Goal: Task Accomplishment & Management: Use online tool/utility

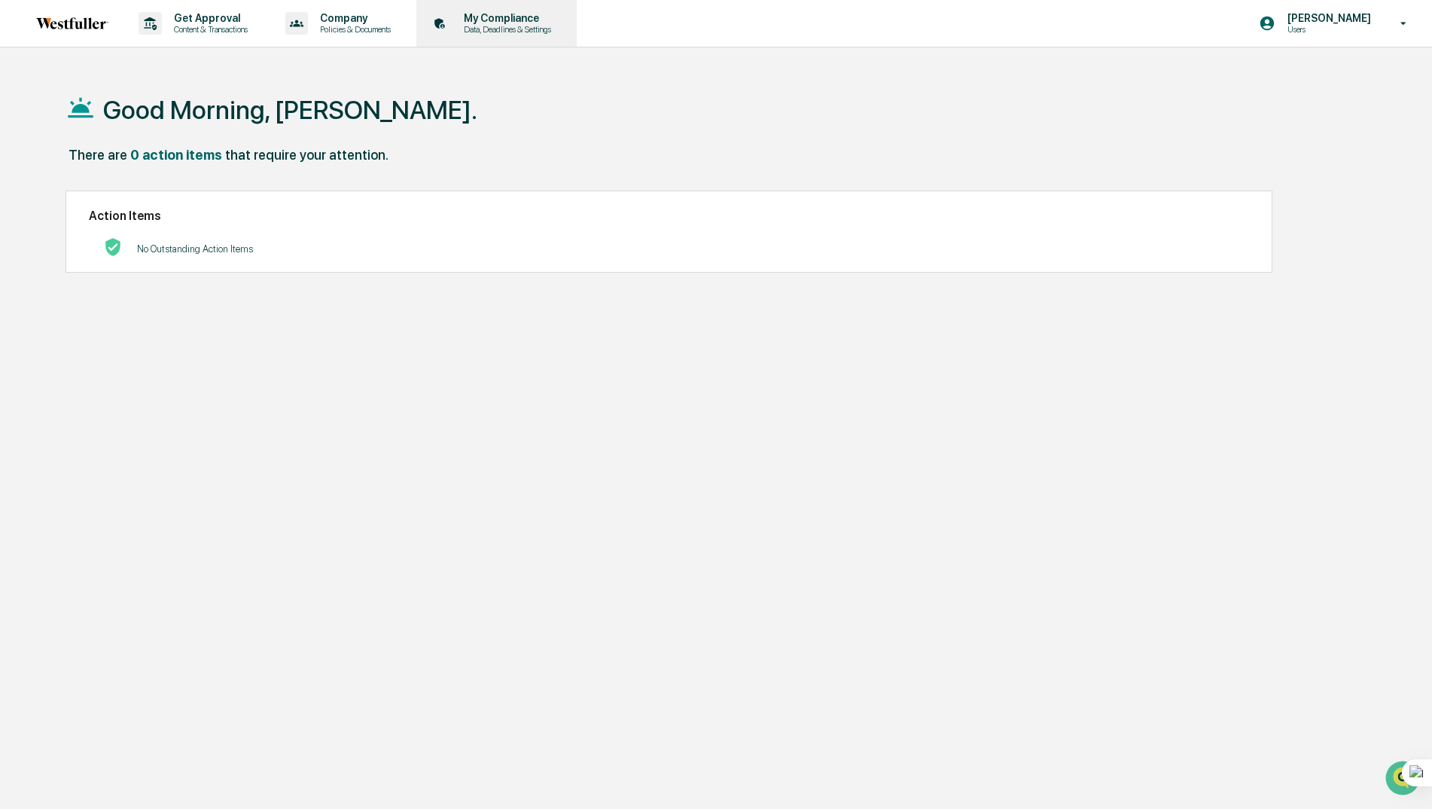
click at [481, 18] on p "My Compliance" at bounding box center [505, 18] width 107 height 12
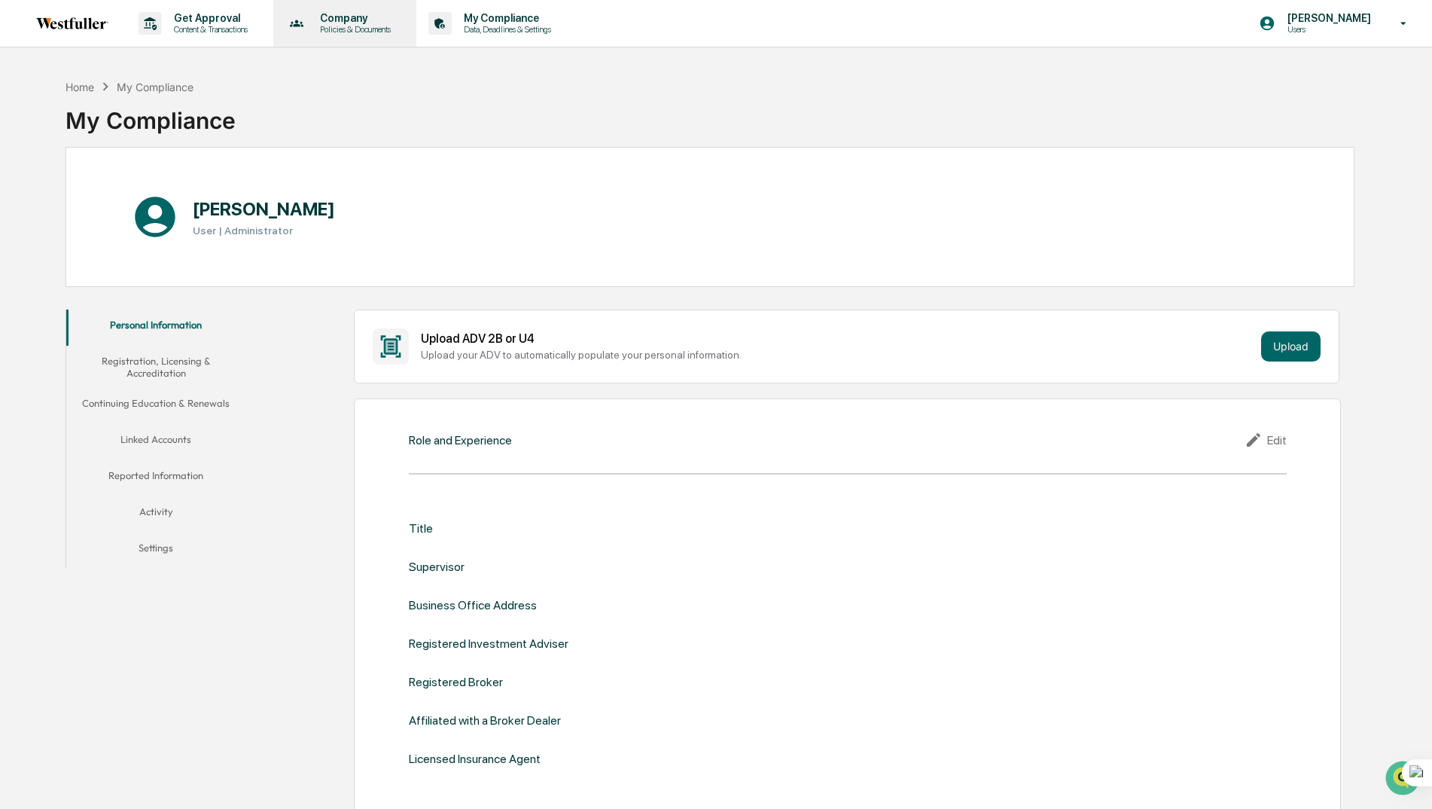
click at [350, 26] on p "Policies & Documents" at bounding box center [353, 29] width 90 height 11
click at [228, 21] on div at bounding box center [720, 404] width 1440 height 809
click at [218, 16] on p "Get Approval" at bounding box center [208, 18] width 93 height 12
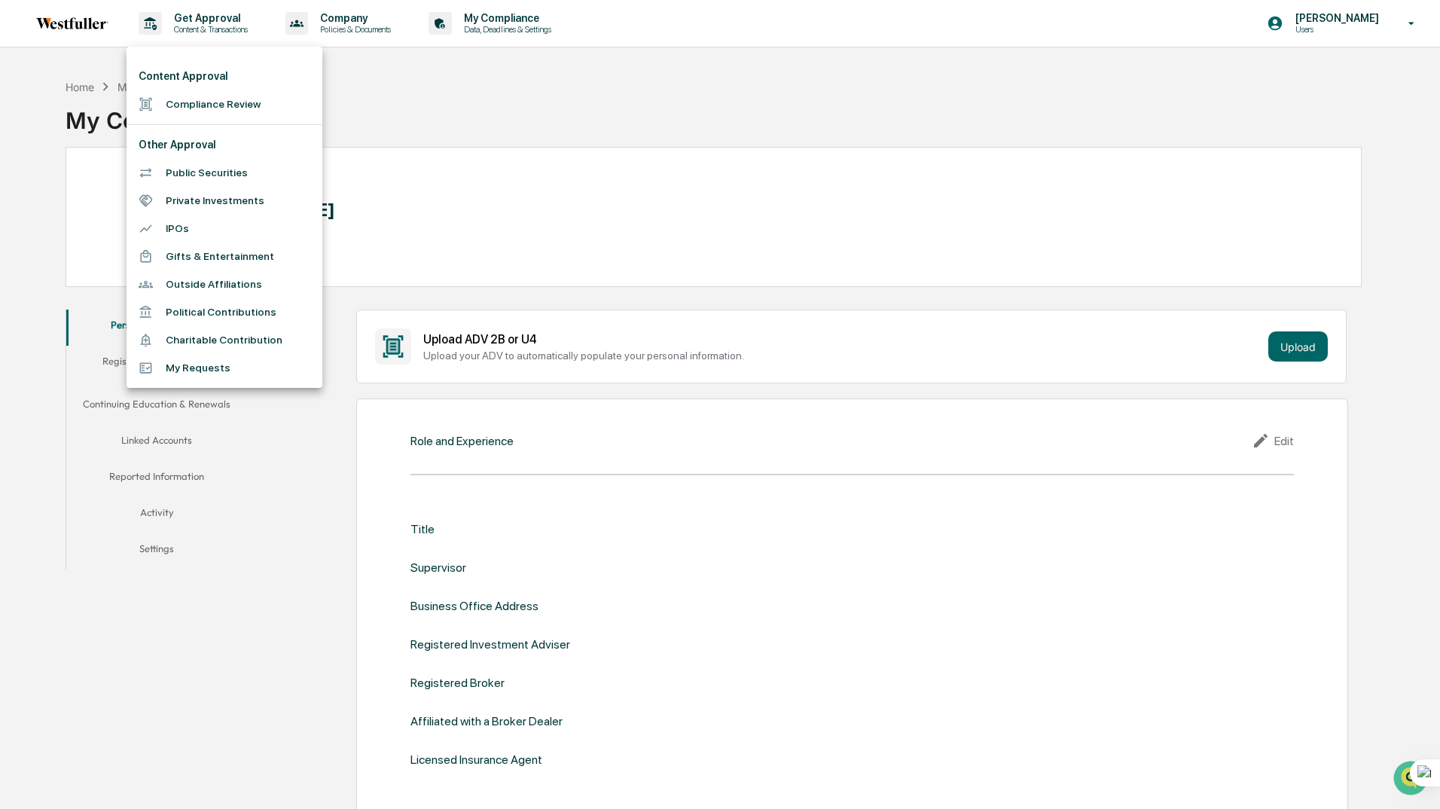
click at [197, 102] on li "Compliance Review" at bounding box center [224, 104] width 196 height 28
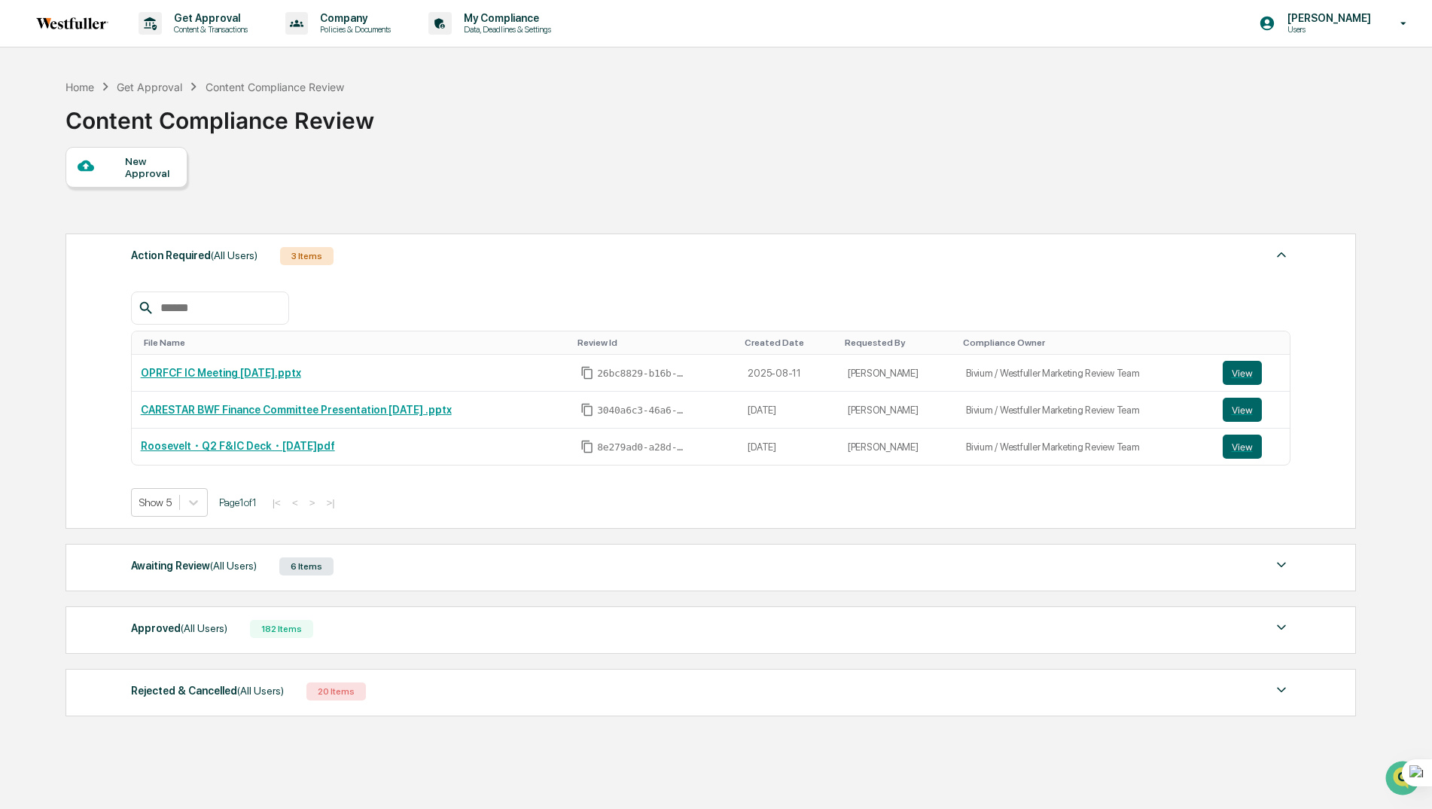
click at [304, 569] on div "6 Items" at bounding box center [306, 566] width 54 height 18
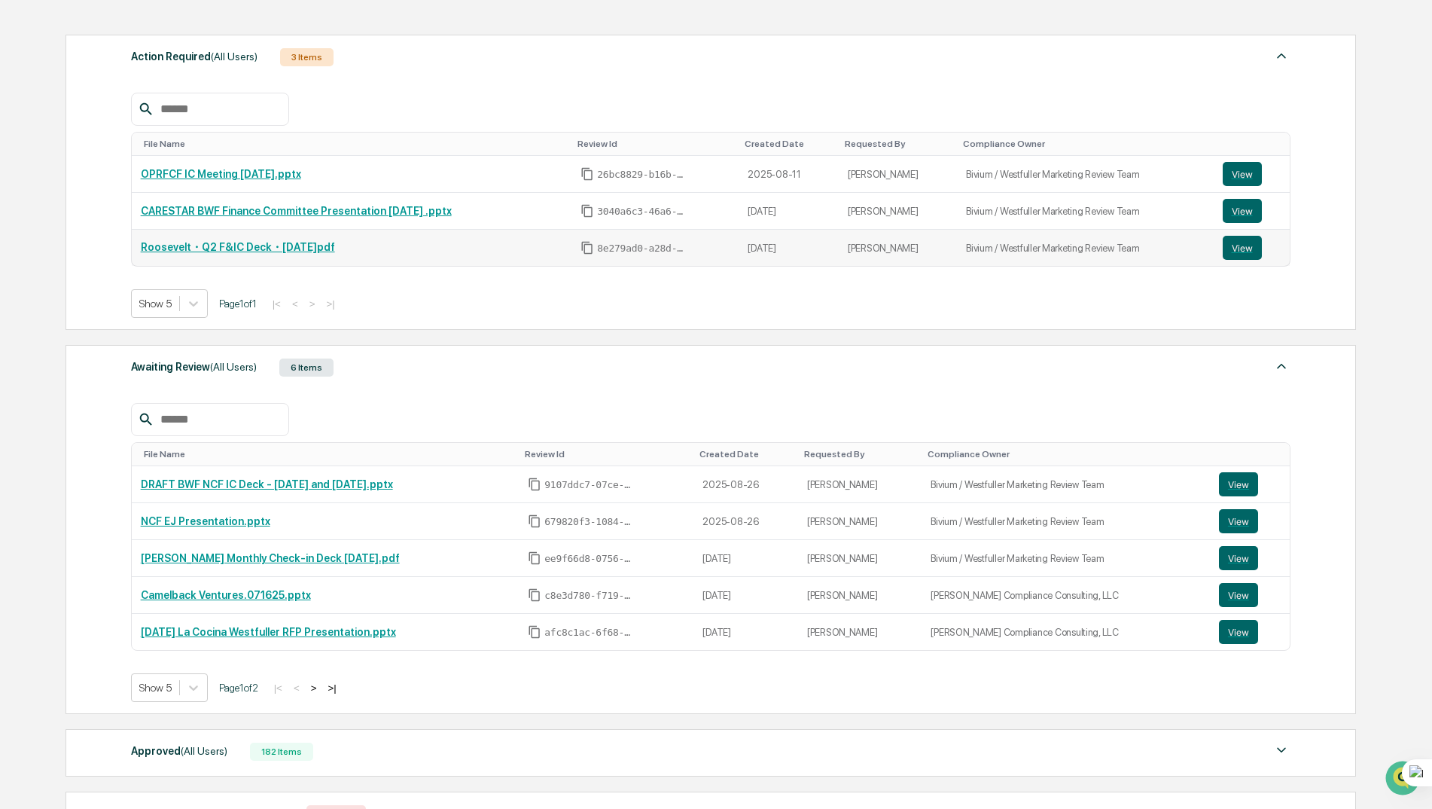
scroll to position [226, 0]
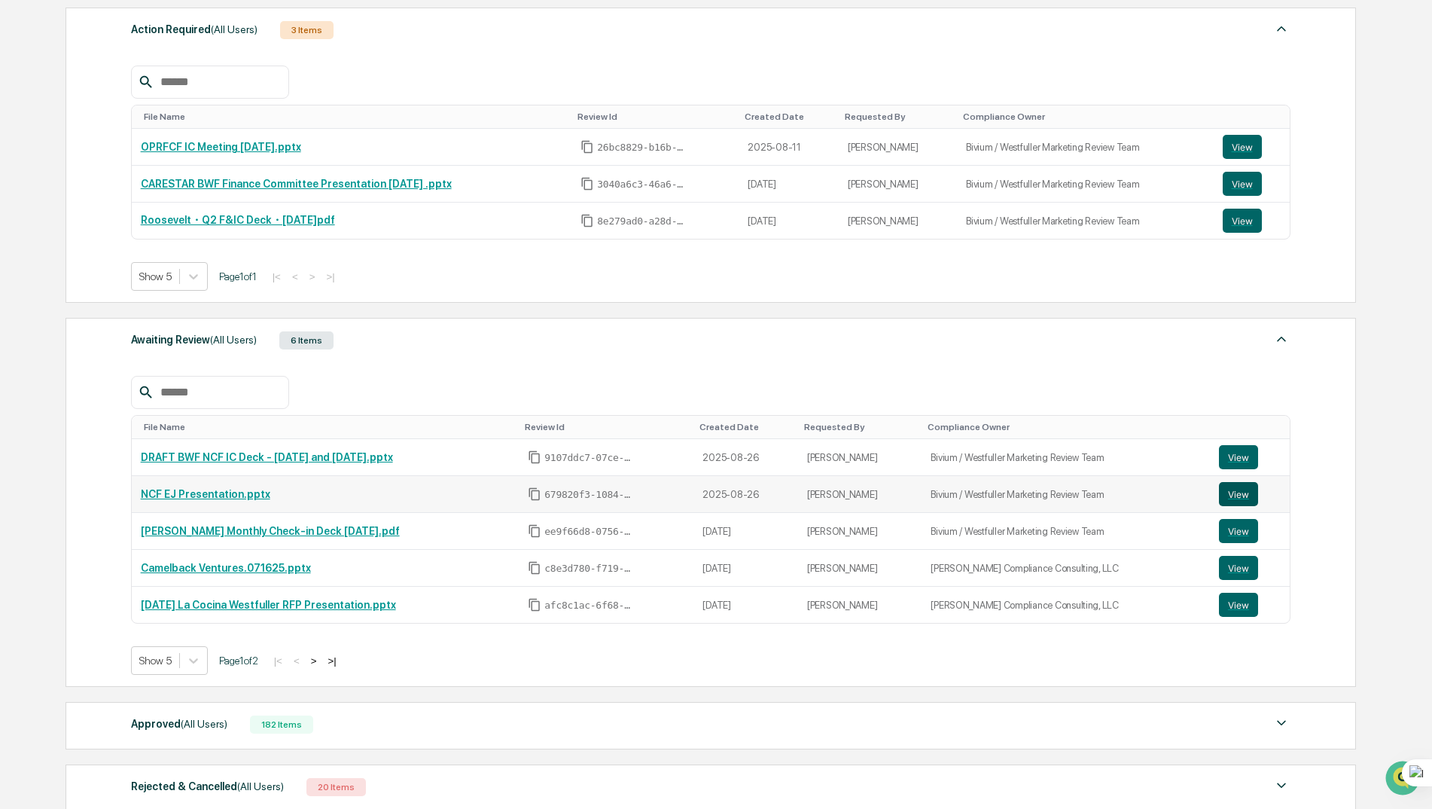
click at [1230, 496] on button "View" at bounding box center [1238, 494] width 39 height 24
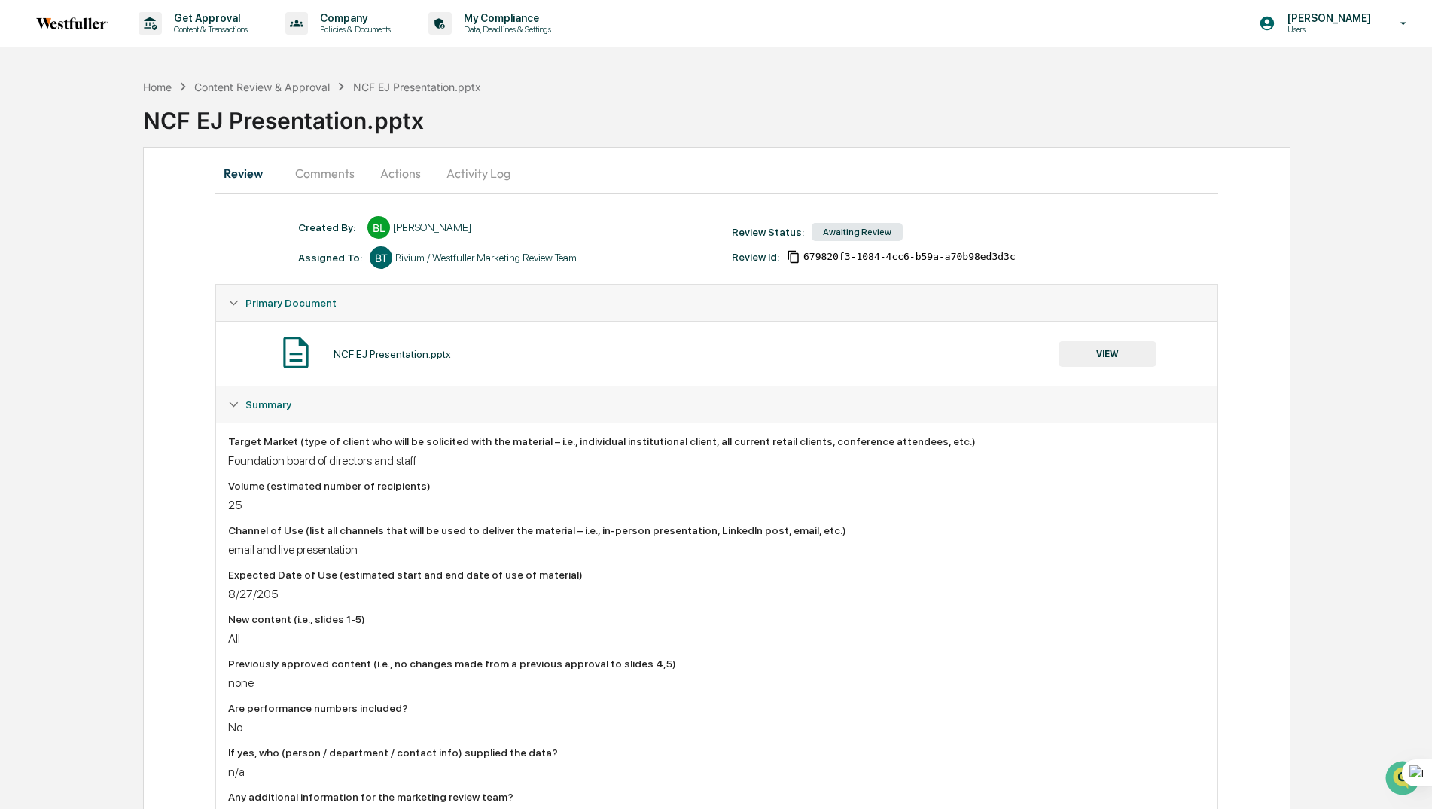
click at [329, 166] on button "Comments" at bounding box center [325, 173] width 84 height 36
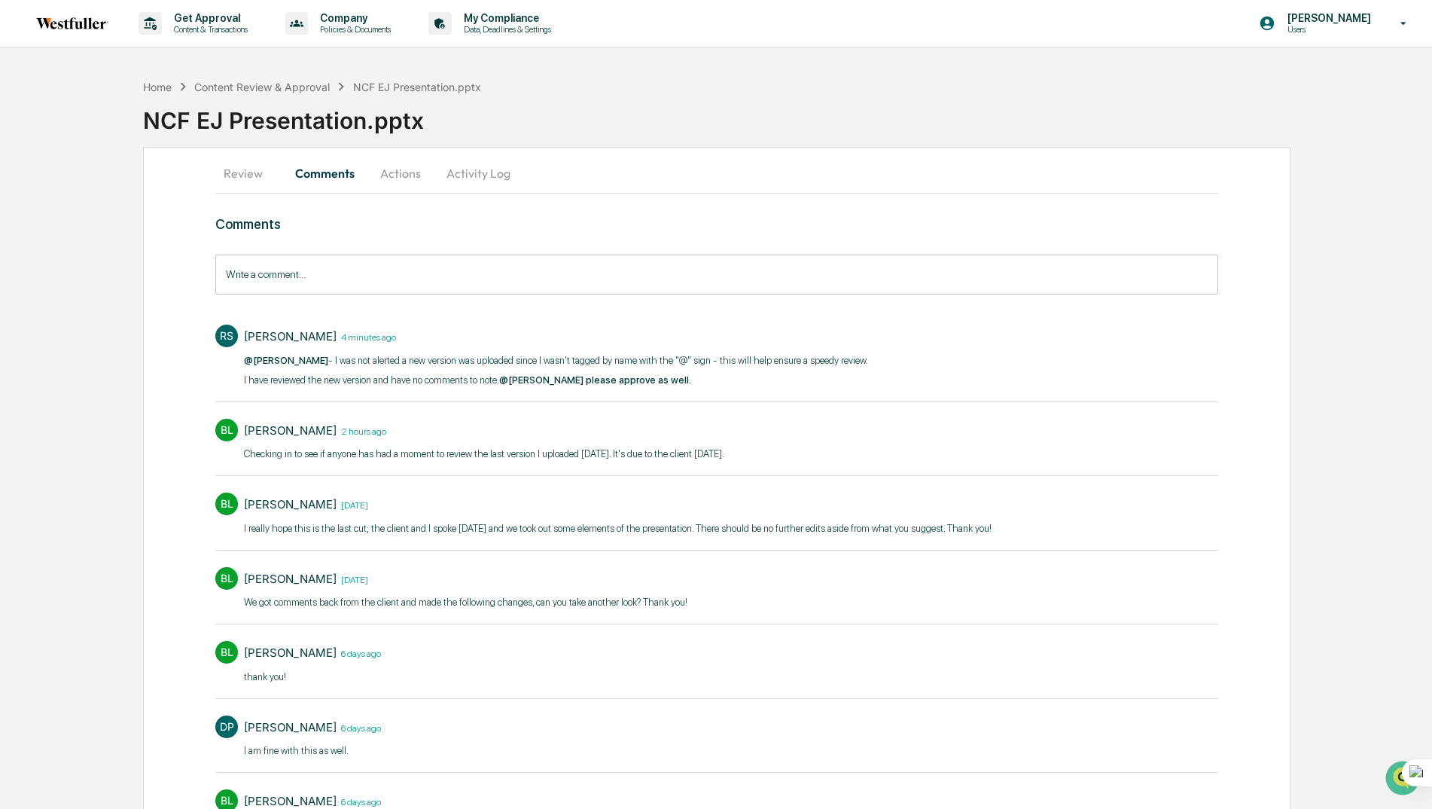
click at [248, 168] on button "Review" at bounding box center [249, 173] width 68 height 36
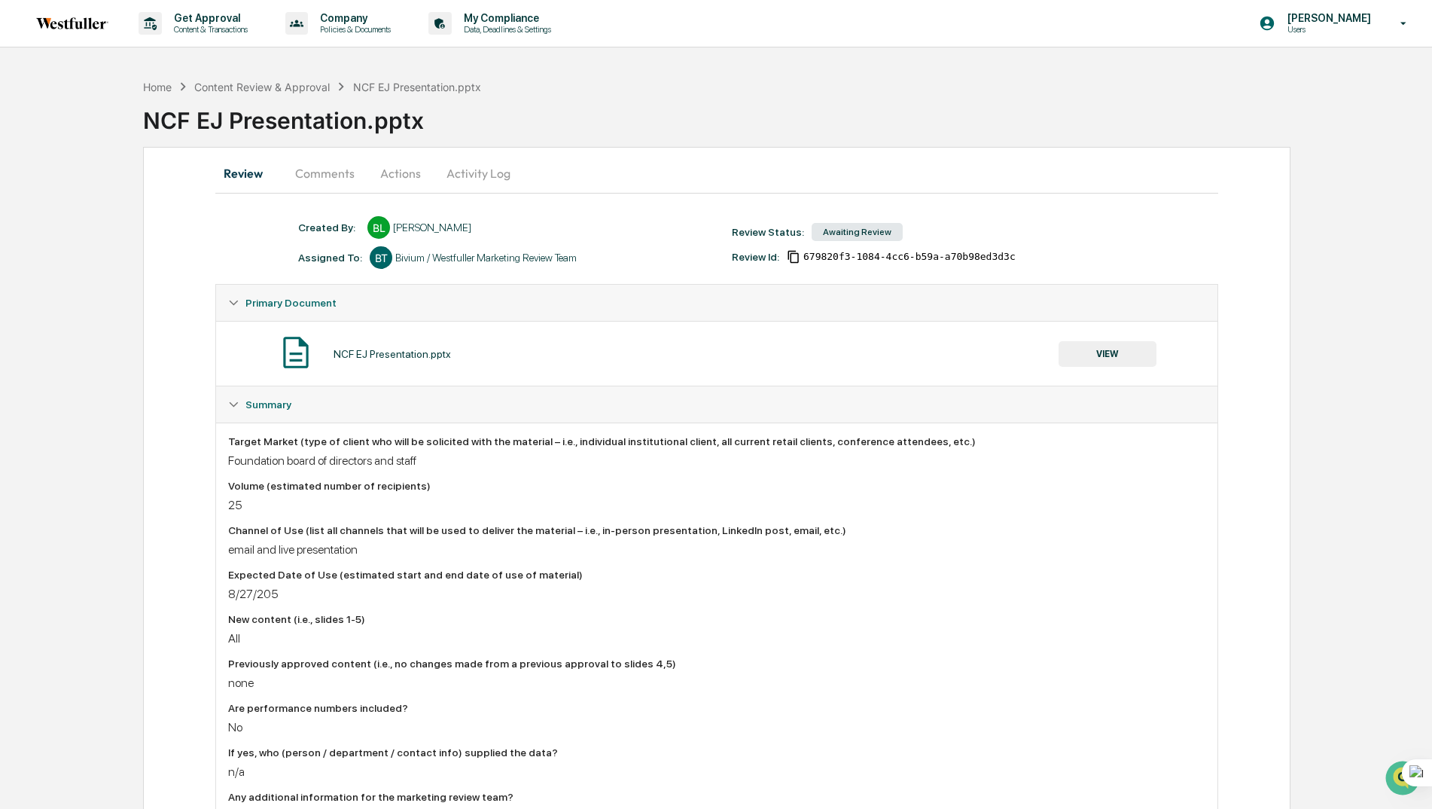
click at [1119, 356] on button "VIEW" at bounding box center [1108, 354] width 98 height 26
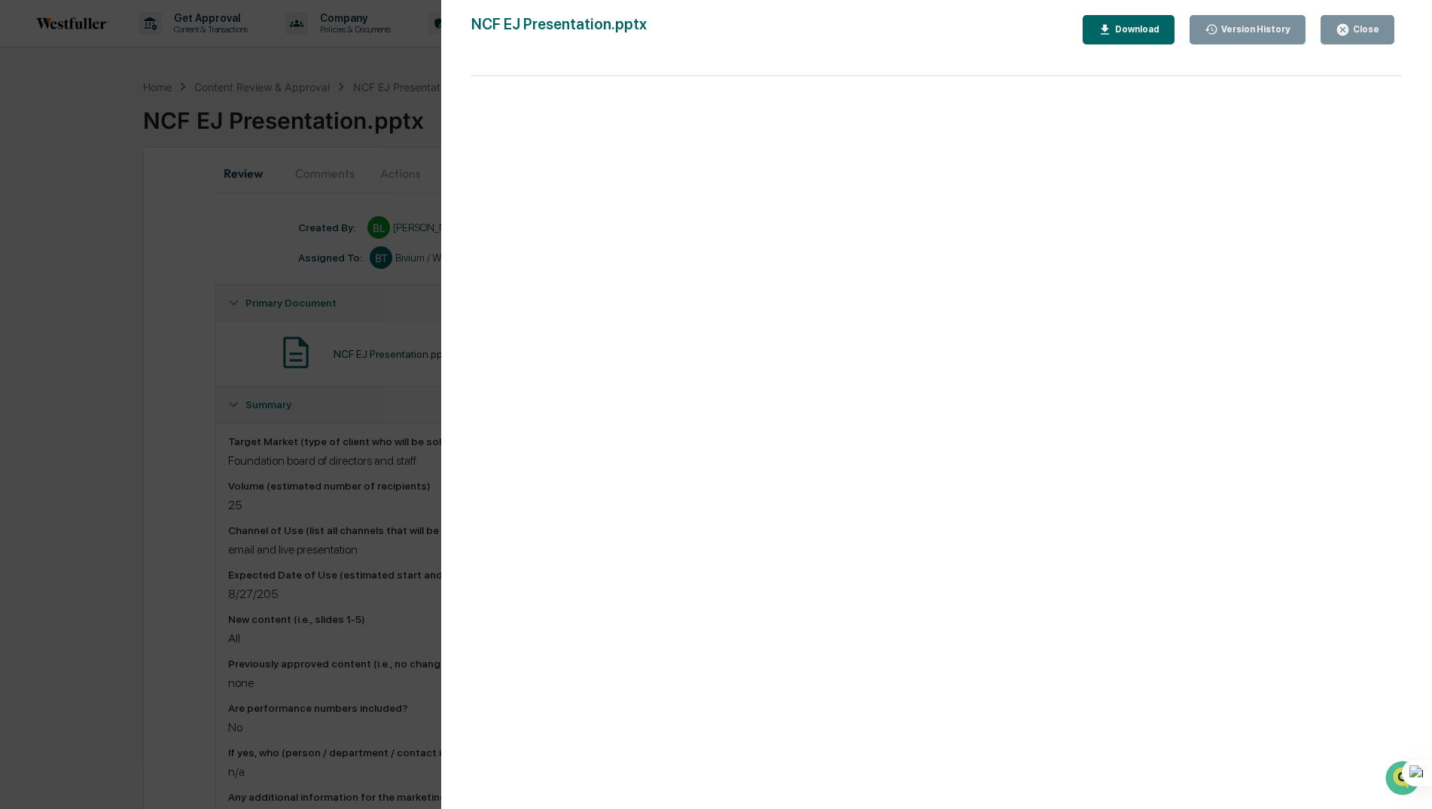
click at [174, 300] on div "Version History 08/29/2025, 07:27 PM Brigette Lumpkins 08/28/2025, 06:46 PM Bri…" at bounding box center [716, 404] width 1432 height 809
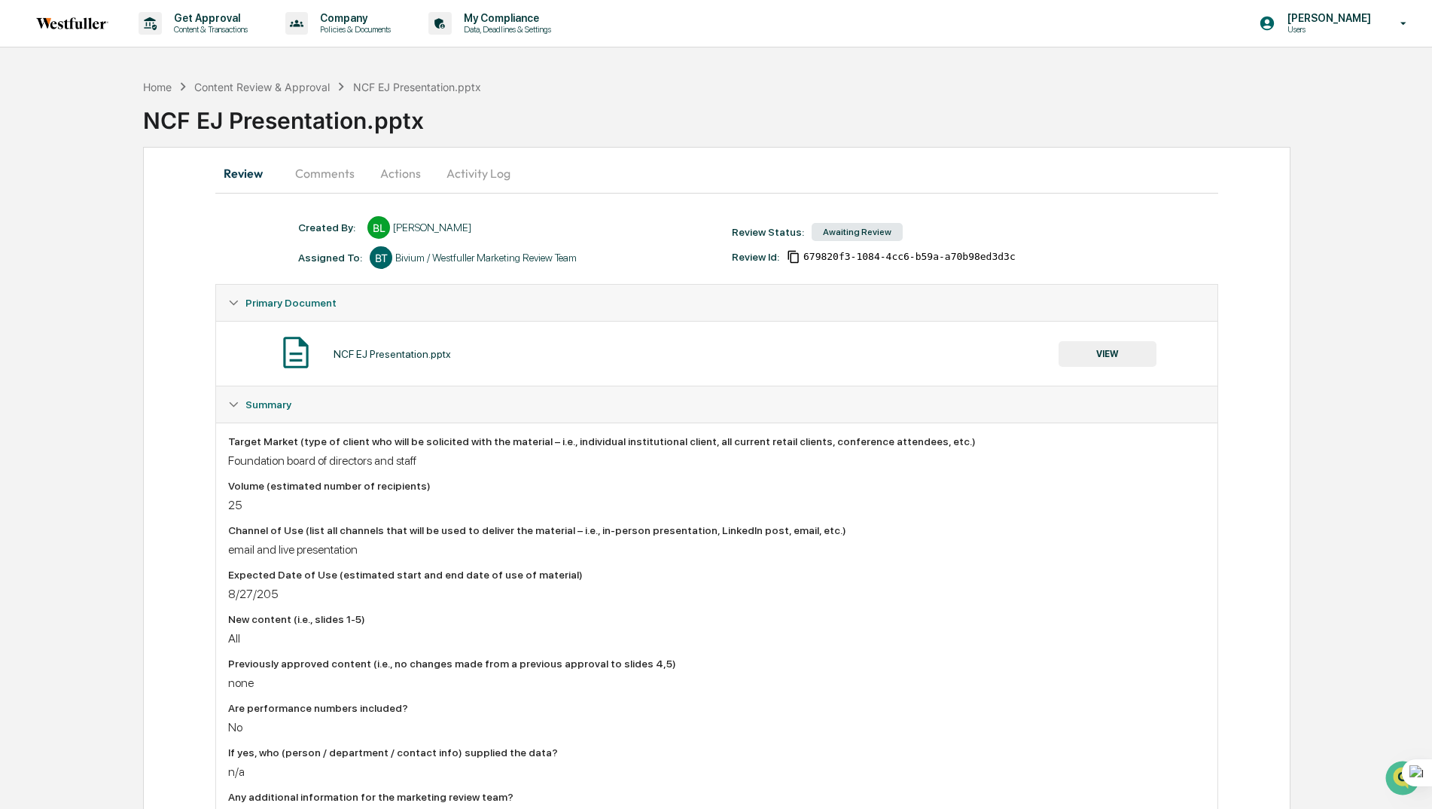
click at [327, 173] on button "Comments" at bounding box center [325, 173] width 84 height 36
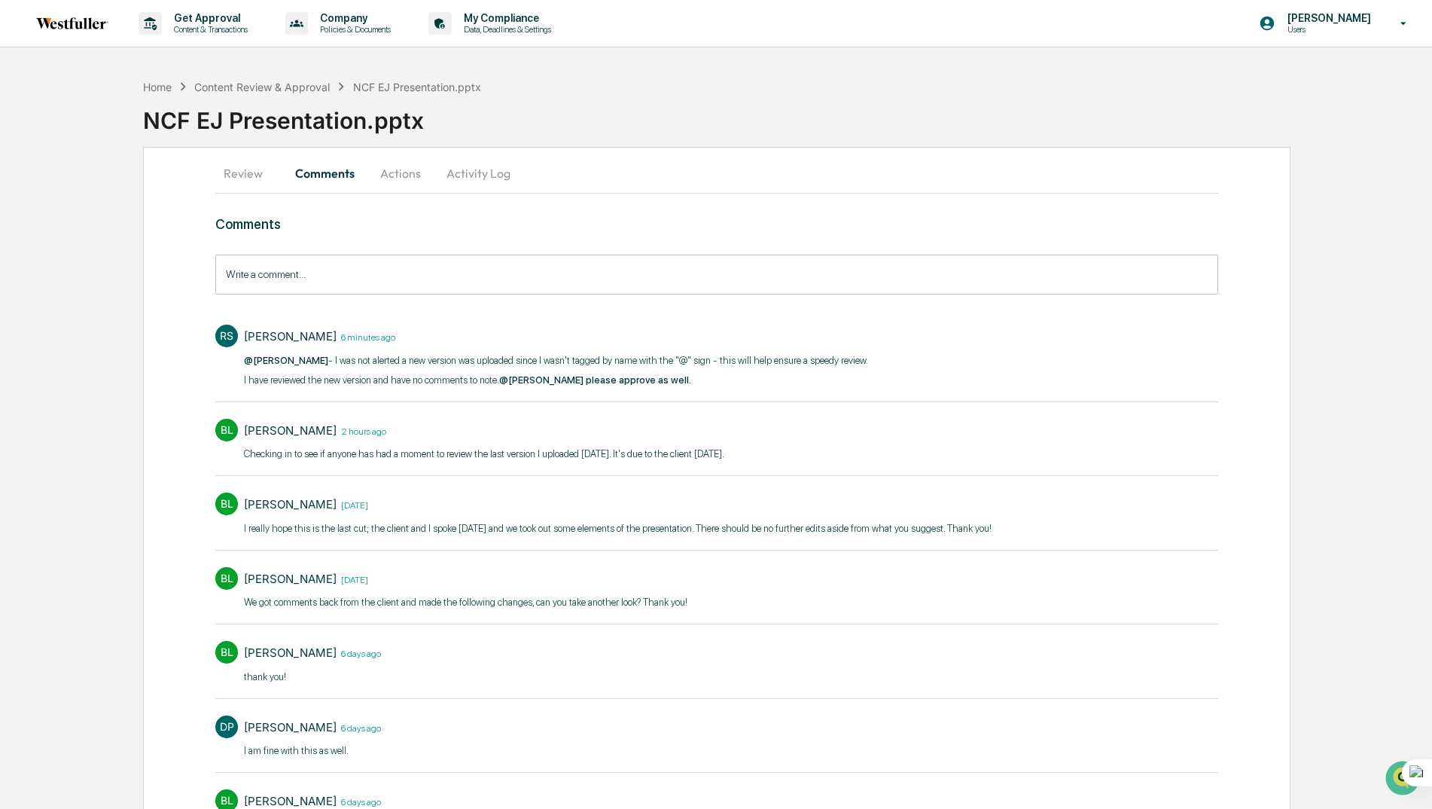
click at [236, 173] on button "Review" at bounding box center [249, 173] width 68 height 36
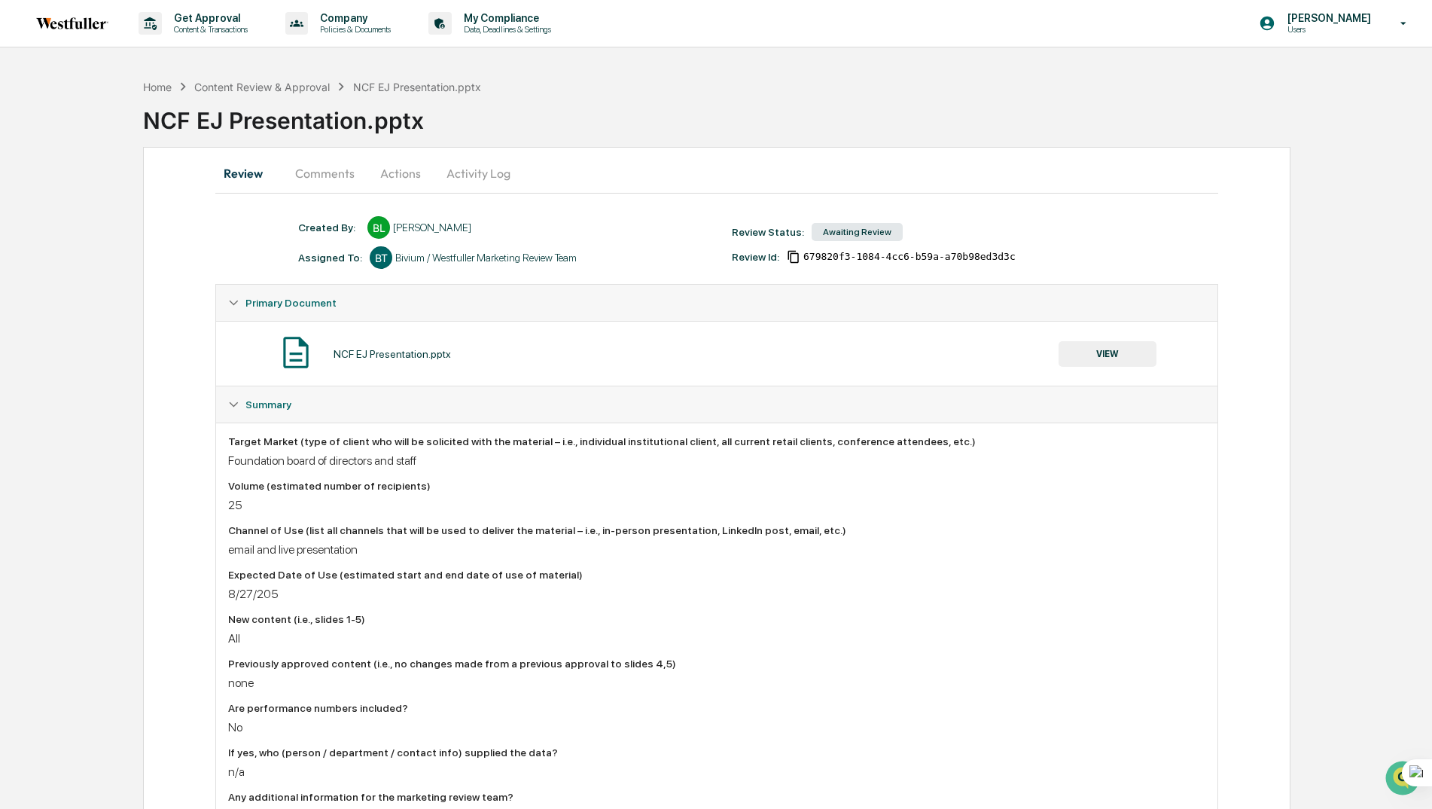
click at [1110, 349] on button "VIEW" at bounding box center [1108, 354] width 98 height 26
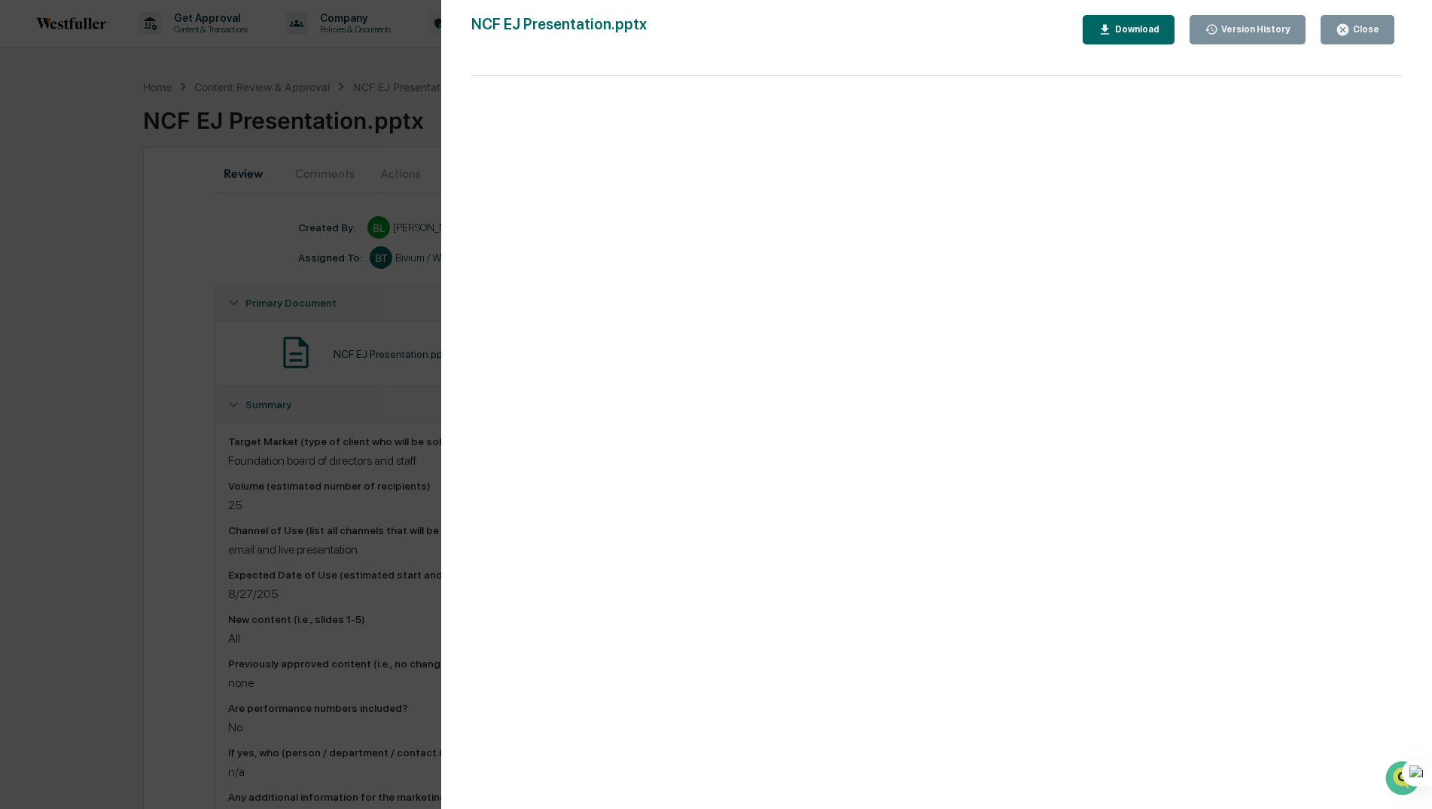
click at [1145, 26] on div "Download" at bounding box center [1135, 29] width 47 height 11
click at [728, 38] on div "NCF EJ Presentation.pptx Close Version History Download" at bounding box center [936, 29] width 931 height 29
click at [121, 197] on div "Version History 08/29/2025, 07:27 PM Brigette Lumpkins 08/28/2025, 06:46 PM Bri…" at bounding box center [716, 404] width 1432 height 809
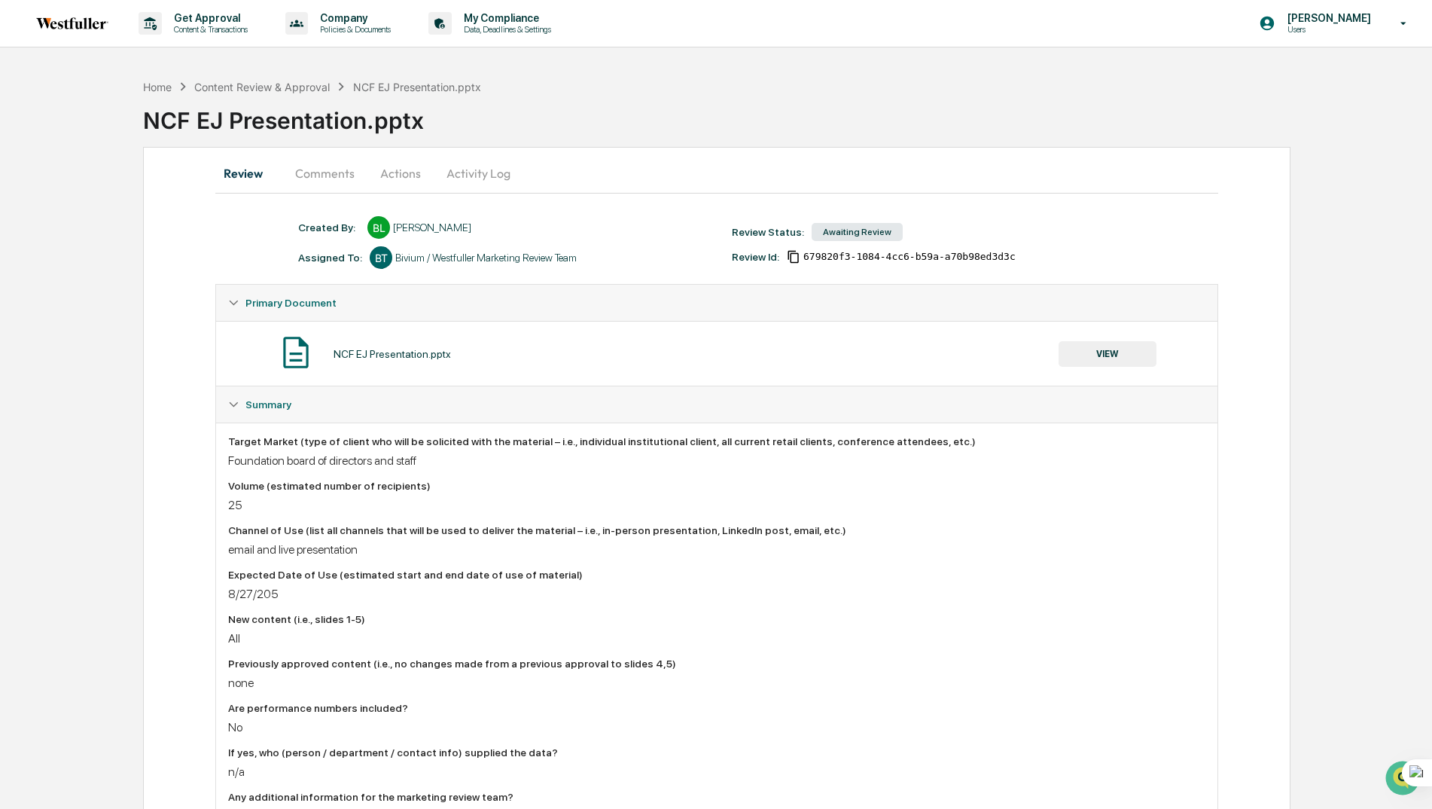
click at [327, 178] on button "Comments" at bounding box center [325, 173] width 84 height 36
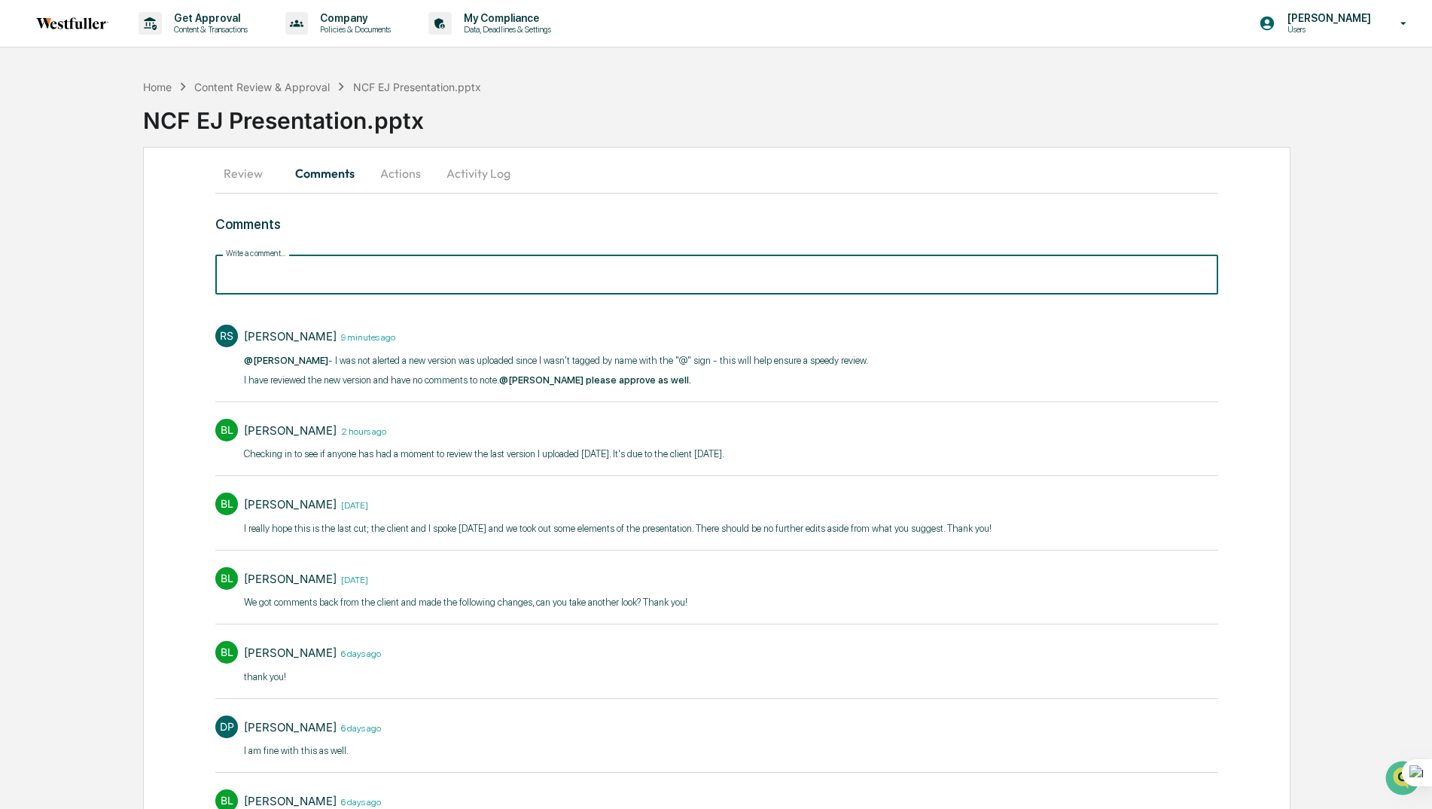
click at [270, 270] on div "Write a comment... Write a comment..." at bounding box center [716, 274] width 1002 height 40
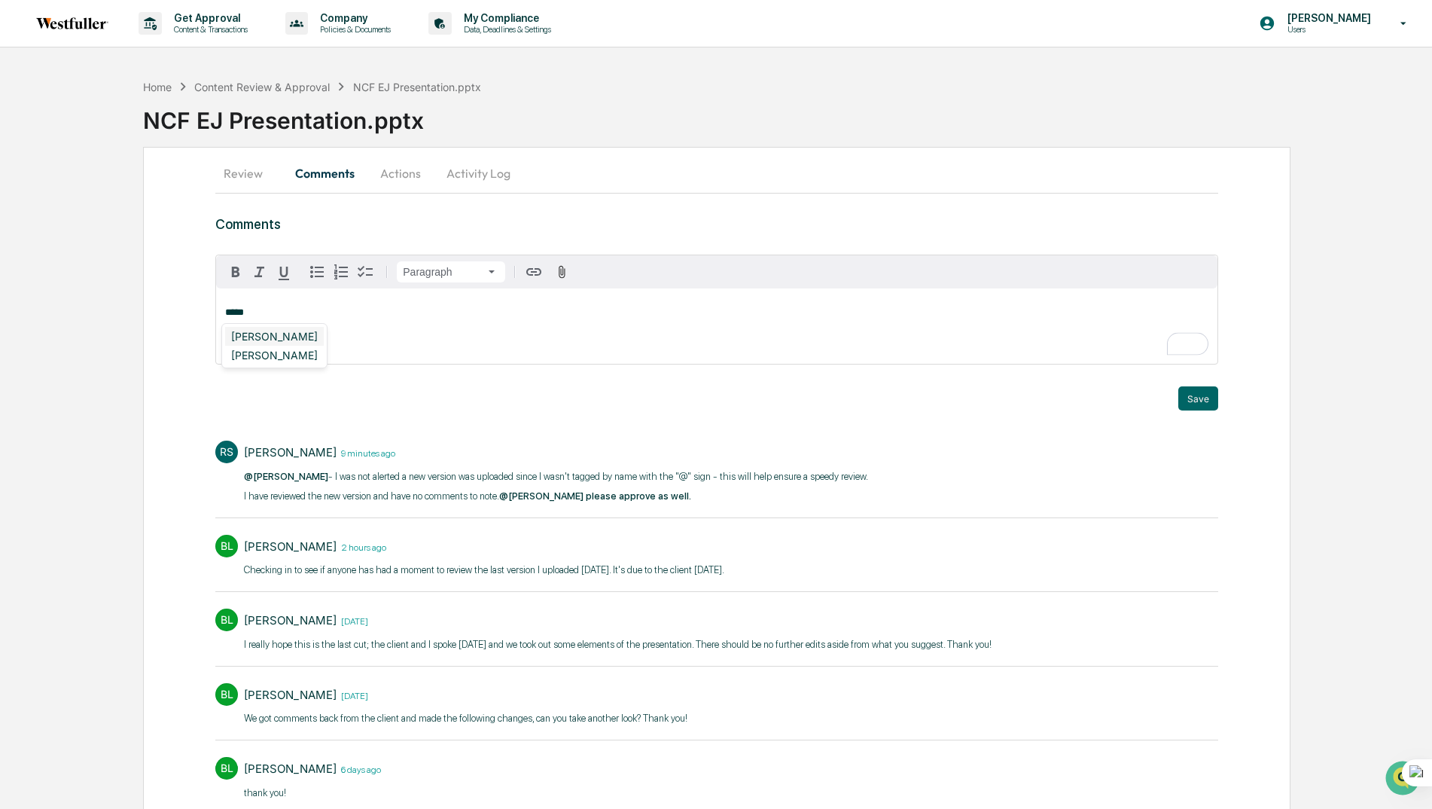
click at [264, 332] on div "[PERSON_NAME]" at bounding box center [274, 336] width 99 height 19
click at [1198, 401] on button "Save" at bounding box center [1198, 398] width 40 height 24
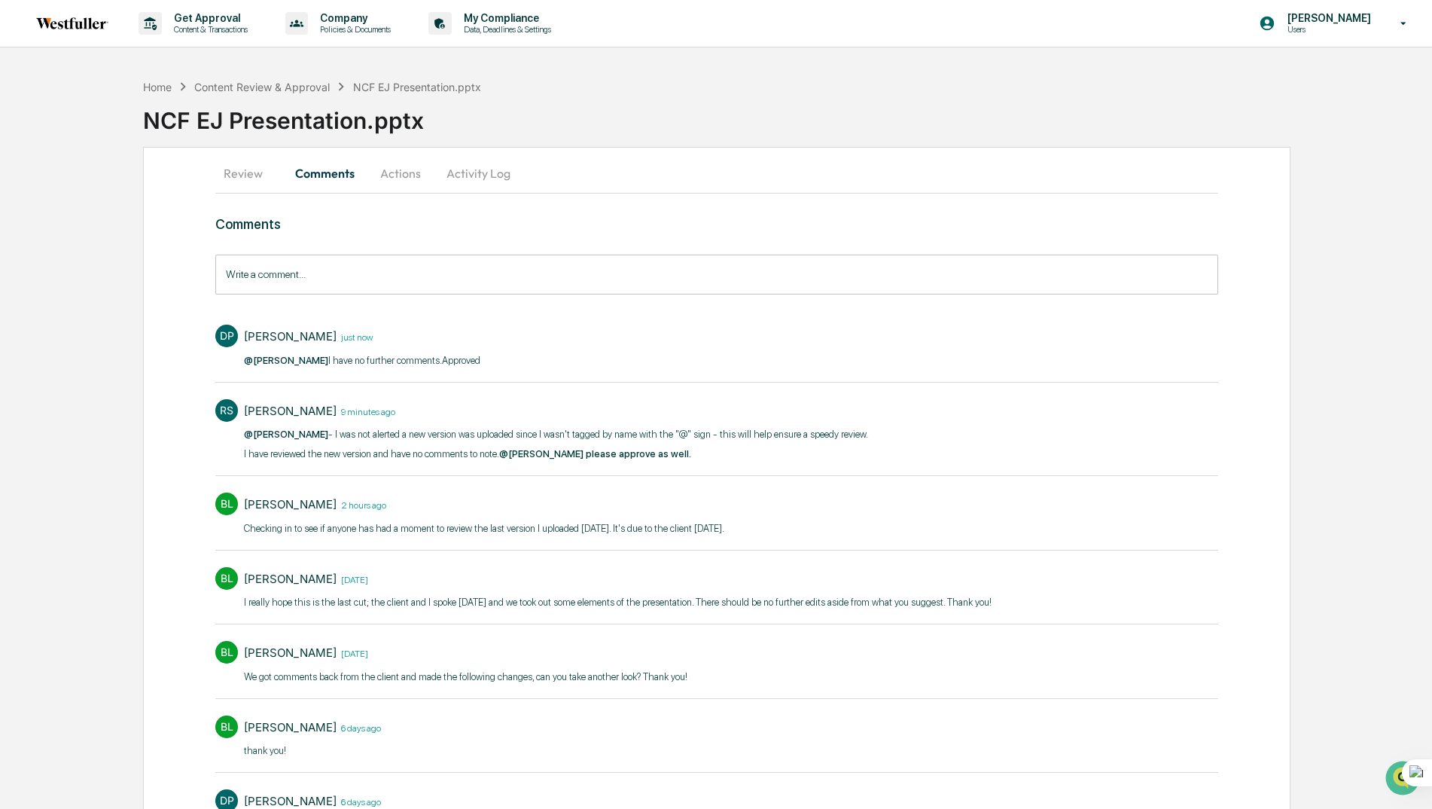
click at [401, 173] on button "Actions" at bounding box center [401, 173] width 68 height 36
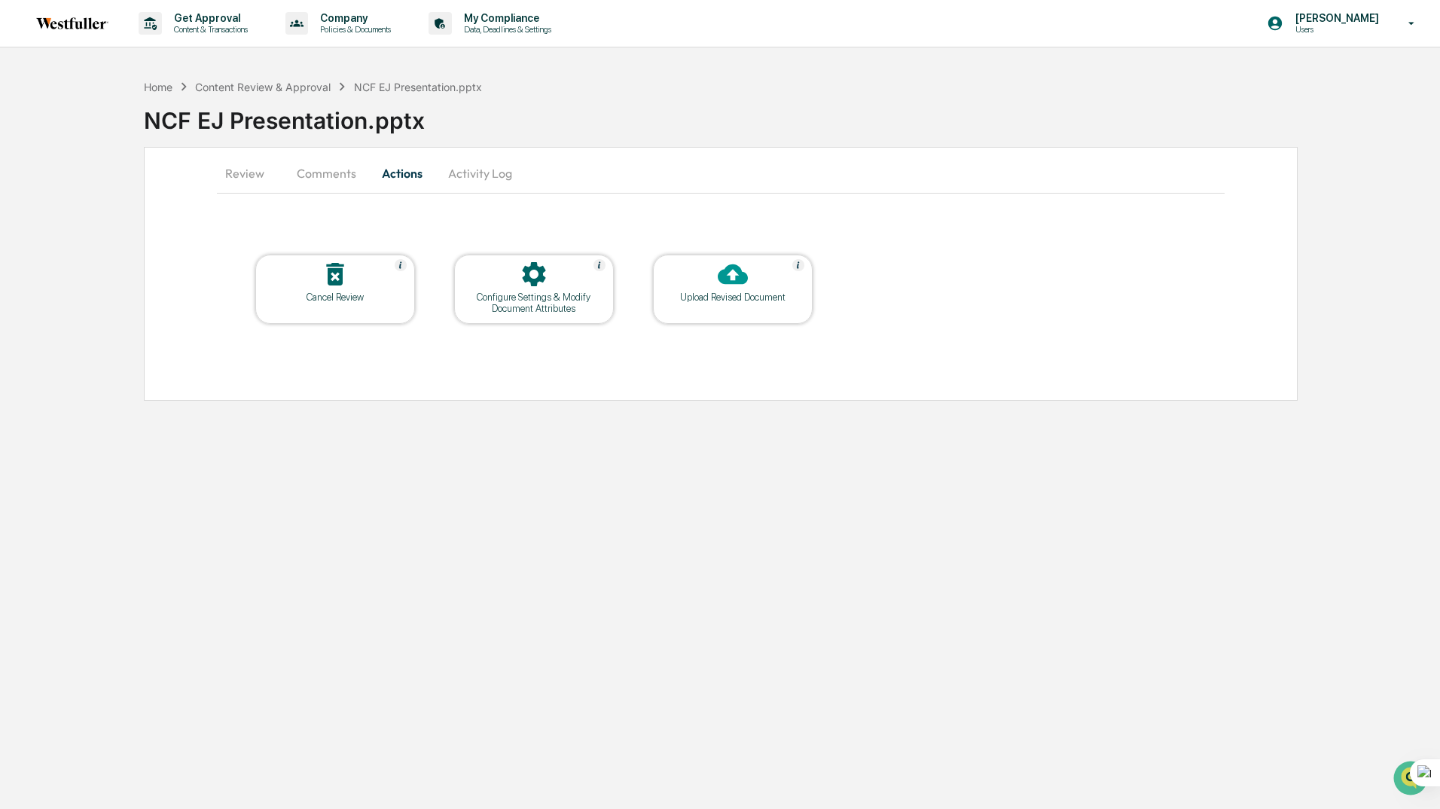
click at [249, 183] on button "Review" at bounding box center [251, 173] width 68 height 36
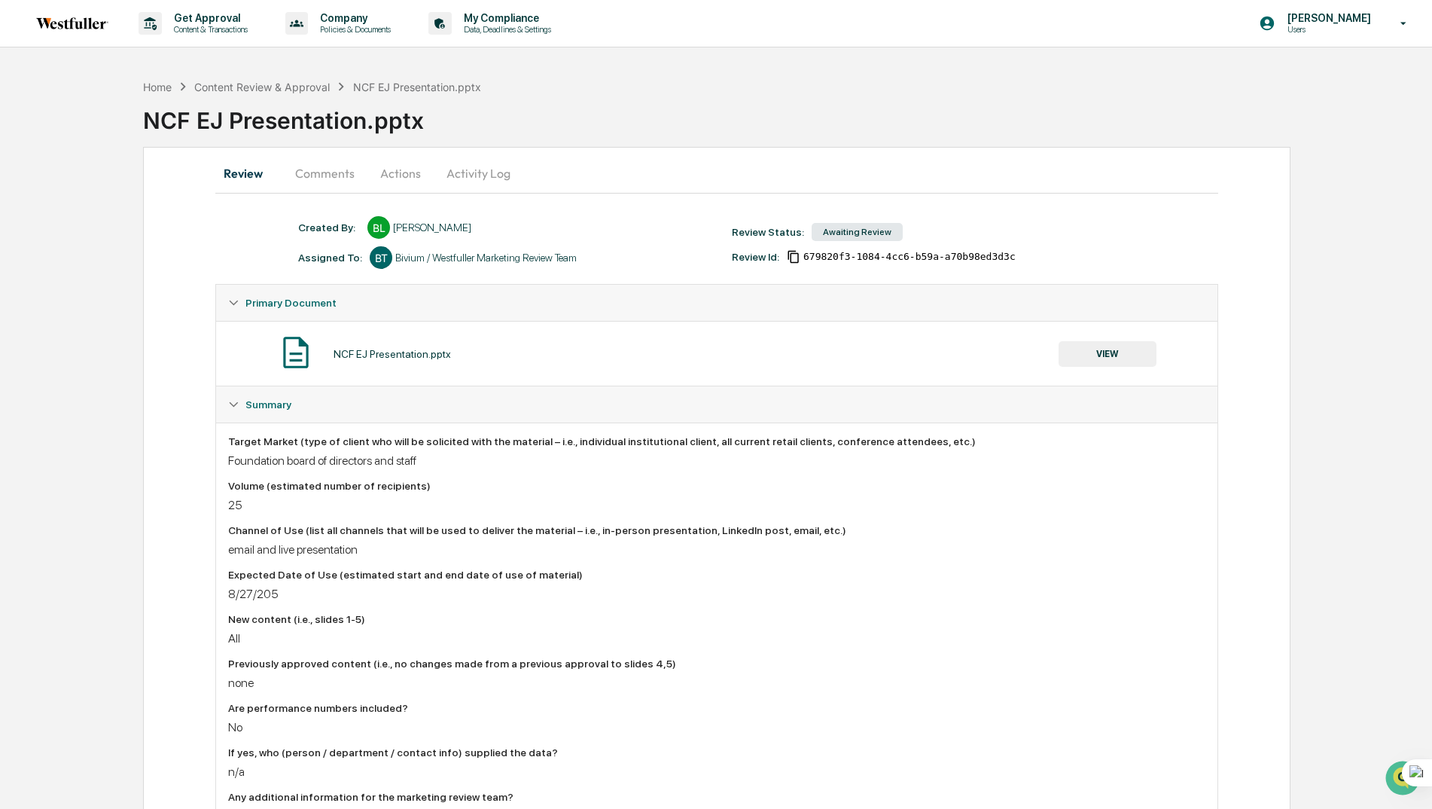
click at [395, 169] on button "Actions" at bounding box center [401, 173] width 68 height 36
click at [395, 171] on button "Actions" at bounding box center [401, 173] width 68 height 36
